Goal: Task Accomplishment & Management: Complete application form

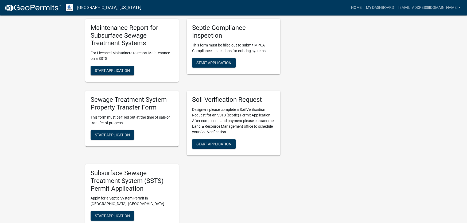
scroll to position [187, 0]
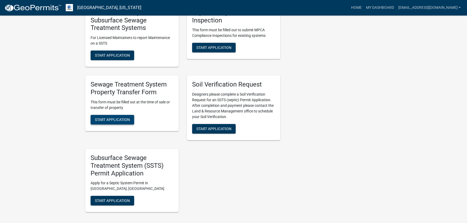
click at [103, 120] on span "Start Application" at bounding box center [112, 119] width 35 height 4
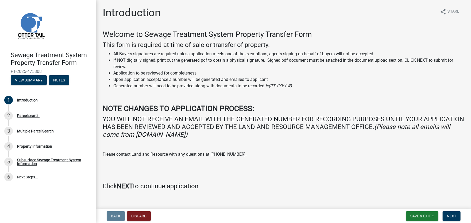
scroll to position [8, 0]
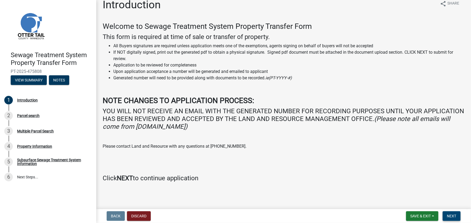
click at [455, 215] on span "Next" at bounding box center [451, 216] width 9 height 4
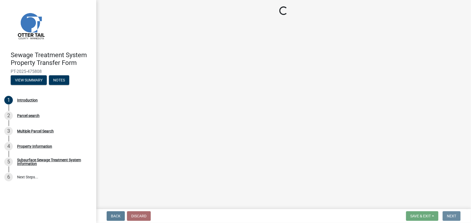
scroll to position [0, 0]
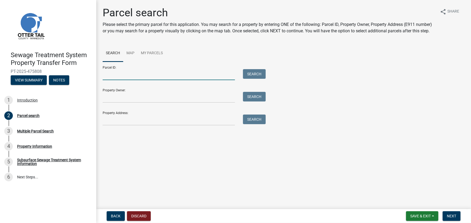
click at [114, 74] on input "Parcel ID:" at bounding box center [169, 74] width 132 height 11
click at [128, 96] on input "Property Owner:" at bounding box center [169, 97] width 132 height 11
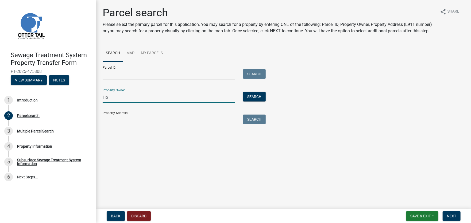
type input "H"
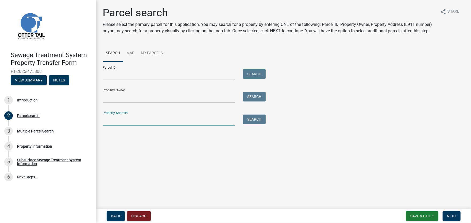
click at [135, 121] on input "Property Address:" at bounding box center [169, 120] width 132 height 11
type input "[GEOGRAPHIC_DATA]"
click at [255, 119] on button "Search" at bounding box center [254, 120] width 23 height 10
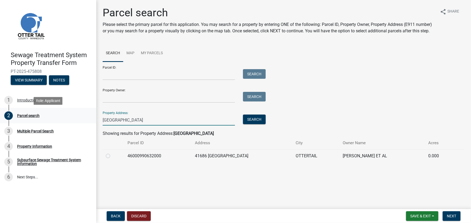
drag, startPoint x: 139, startPoint y: 119, endPoint x: 44, endPoint y: 115, distance: 94.4
click at [44, 115] on div "Sewage Treatment System Property Transfer Form PT-2025-475808 View Summary Note…" at bounding box center [235, 111] width 471 height 223
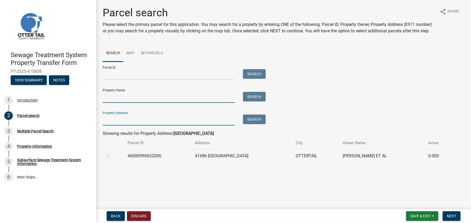
click at [111, 96] on input "Property Owner:" at bounding box center [169, 97] width 132 height 11
type input "[PERSON_NAME]"
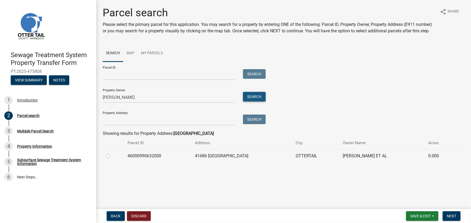
click at [262, 97] on button "Search" at bounding box center [254, 97] width 23 height 10
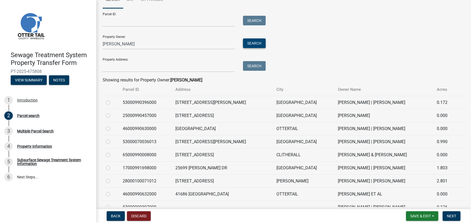
scroll to position [80, 0]
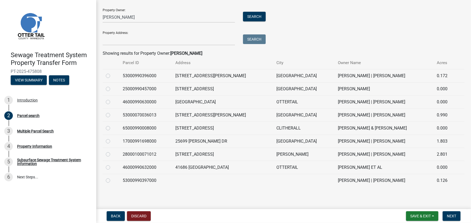
click at [112, 164] on label at bounding box center [112, 164] width 0 height 0
click at [112, 168] on input "radio" at bounding box center [113, 165] width 3 height 3
radio input "true"
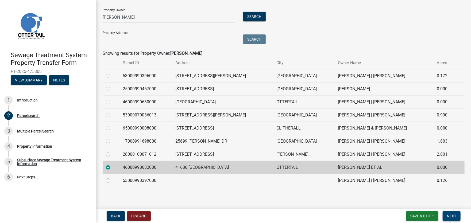
click at [449, 215] on span "Next" at bounding box center [451, 216] width 9 height 4
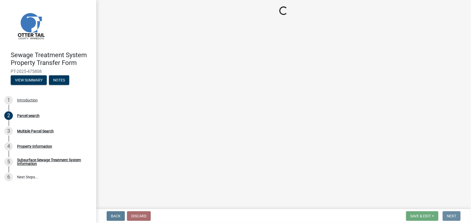
scroll to position [0, 0]
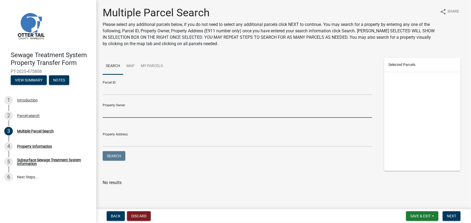
click at [118, 111] on input "Property Owner:" at bounding box center [237, 112] width 269 height 11
type input "[PERSON_NAME]"
click at [103, 151] on button "Search" at bounding box center [114, 156] width 23 height 10
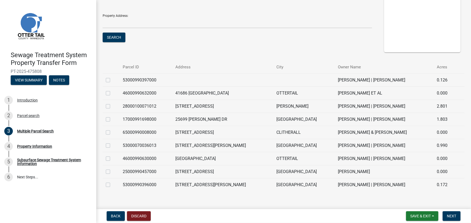
scroll to position [127, 0]
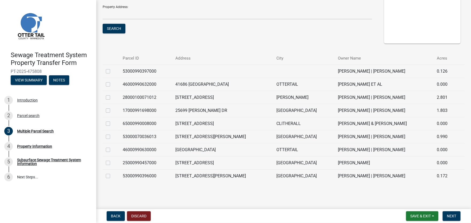
click at [112, 81] on label at bounding box center [112, 81] width 0 height 0
click at [112, 83] on input "checkbox" at bounding box center [113, 82] width 3 height 3
checkbox input "true"
click at [447, 216] on span "Next" at bounding box center [451, 216] width 9 height 4
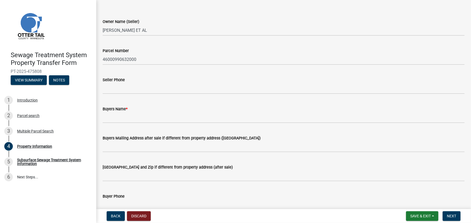
scroll to position [0, 0]
